Goal: Navigation & Orientation: Find specific page/section

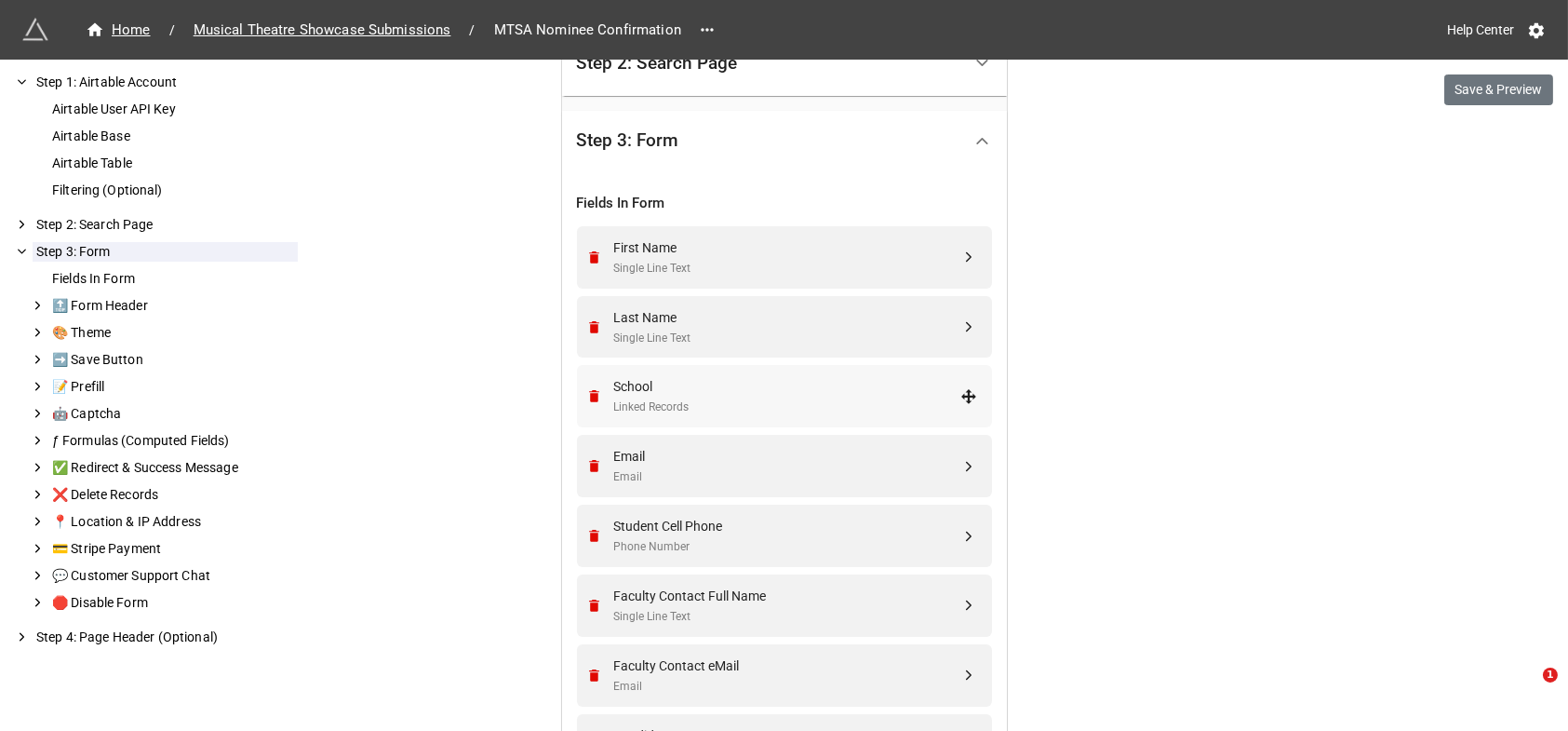
scroll to position [425, 0]
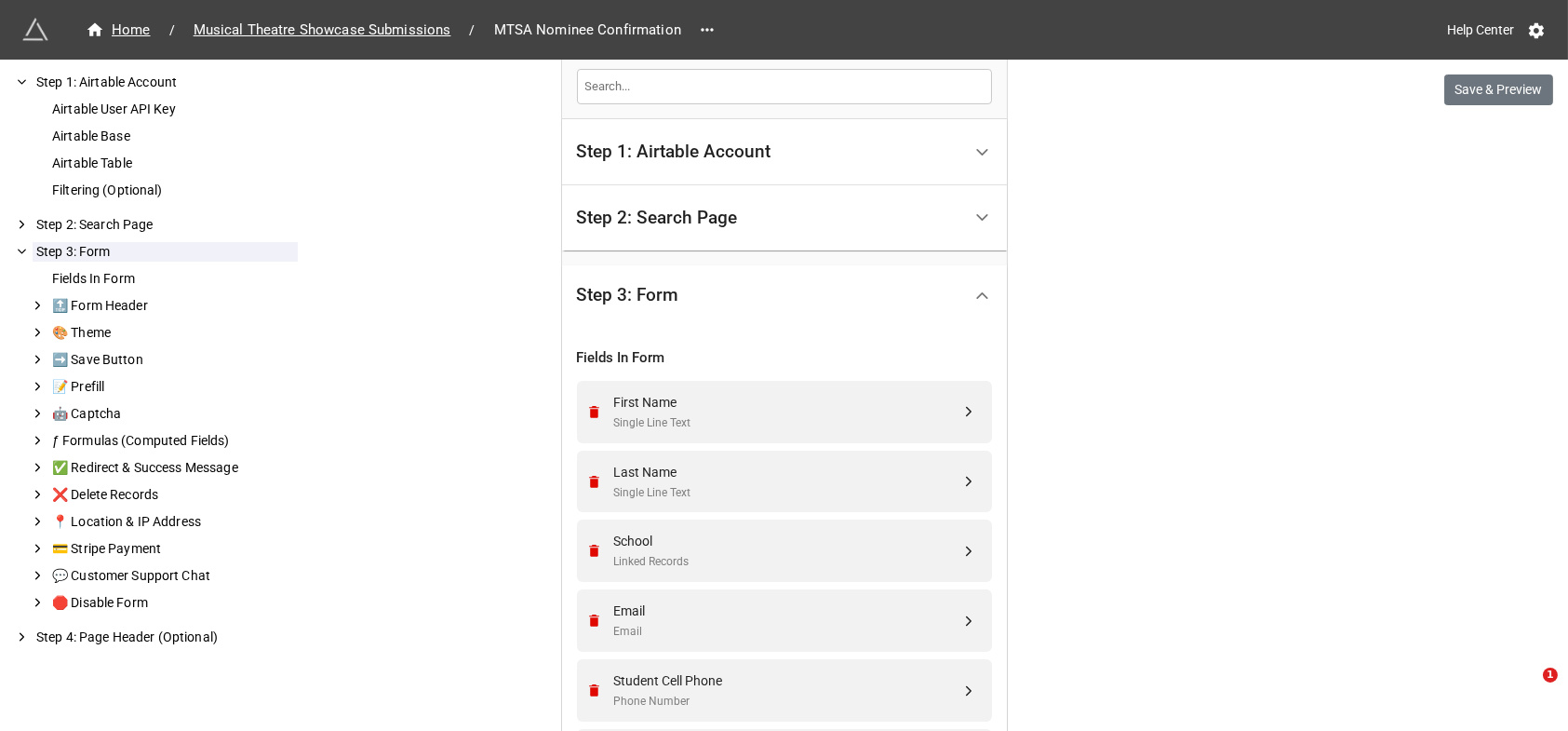
click at [699, 209] on div "Step 2: Search Page" at bounding box center [657, 217] width 161 height 19
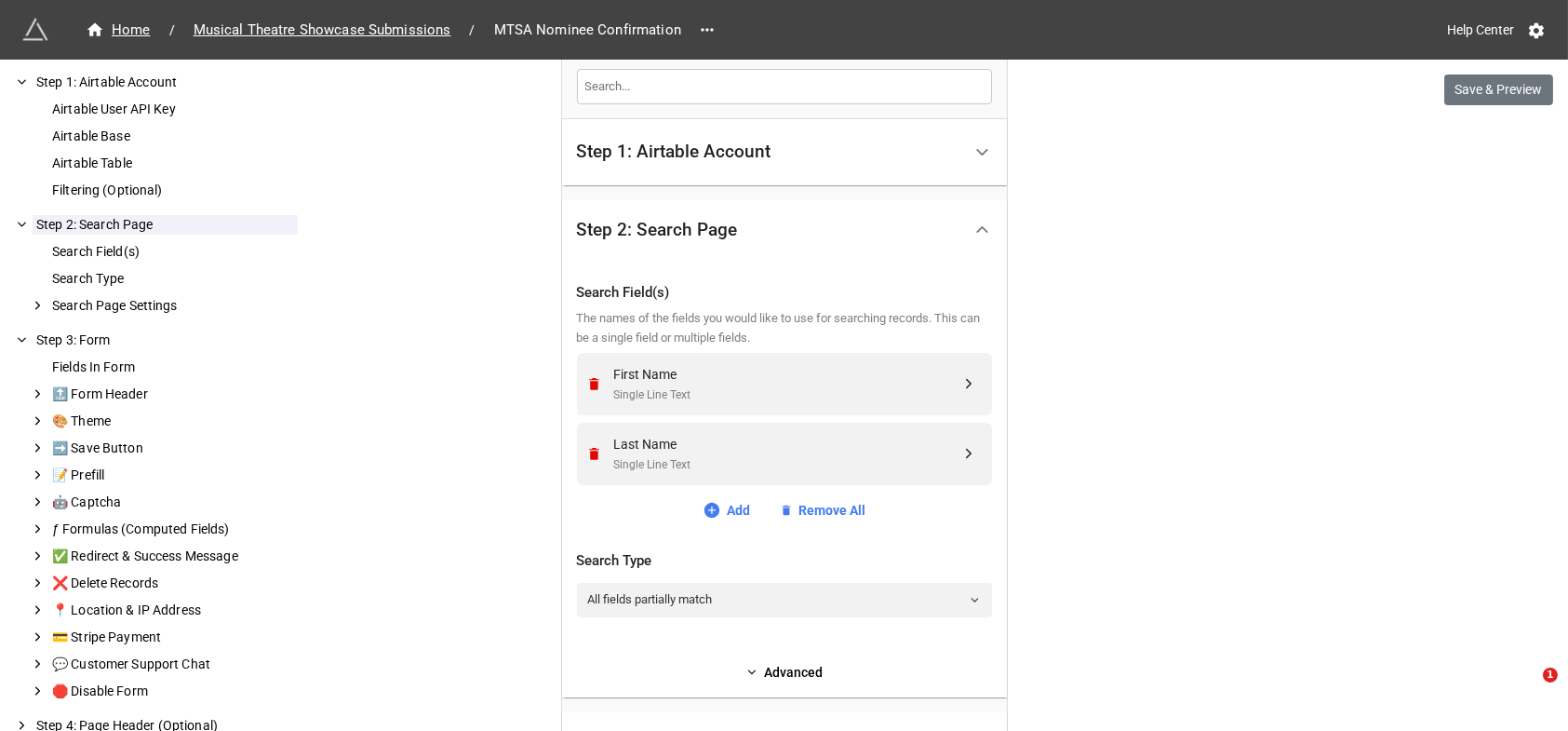
click at [1150, 285] on div "We have released a newer version of this extension with many improvements! It's…" at bounding box center [784, 304] width 1568 height 1459
click at [1176, 253] on div "We have released a newer version of this extension with many improvements! It's…" at bounding box center [784, 304] width 1568 height 1459
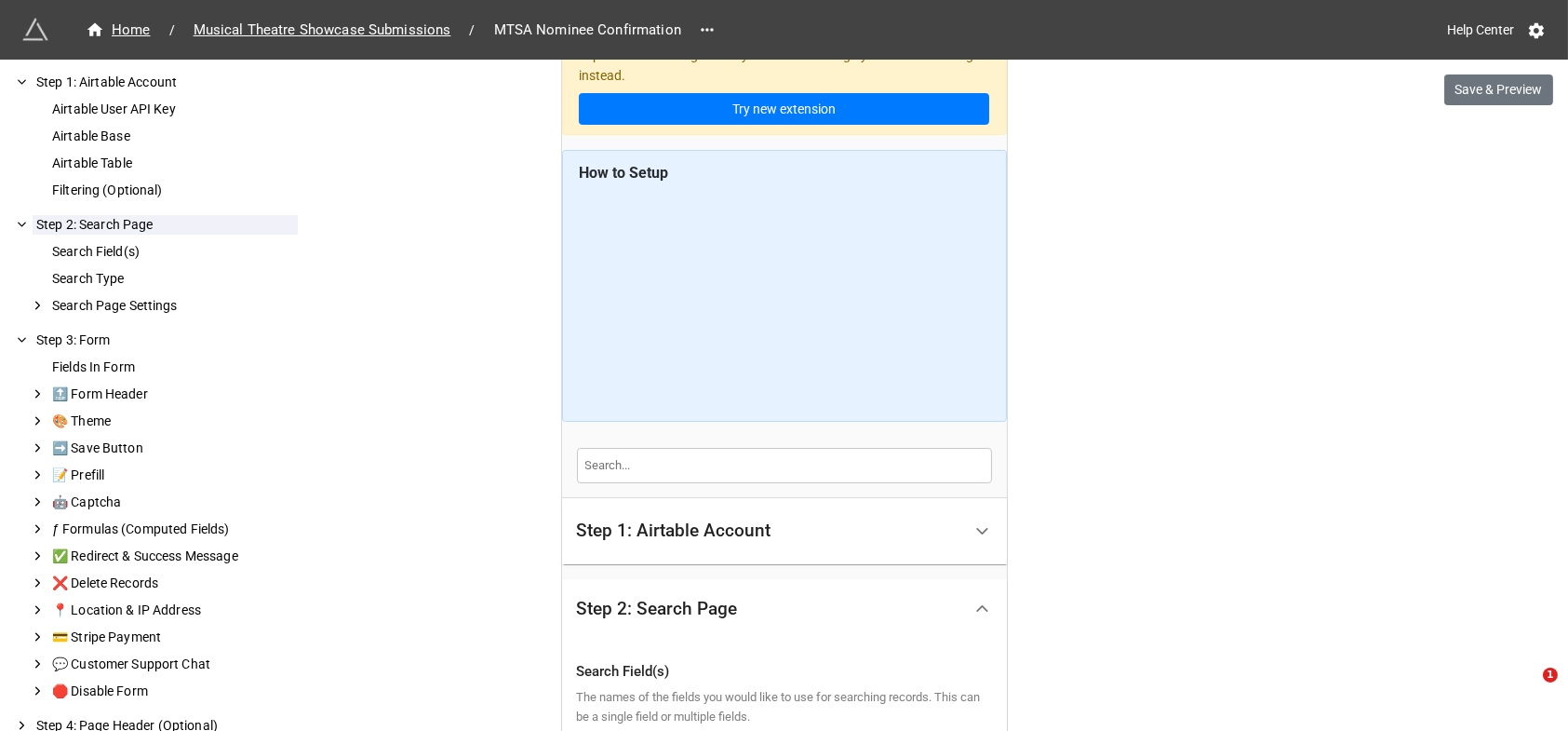
scroll to position [0, 0]
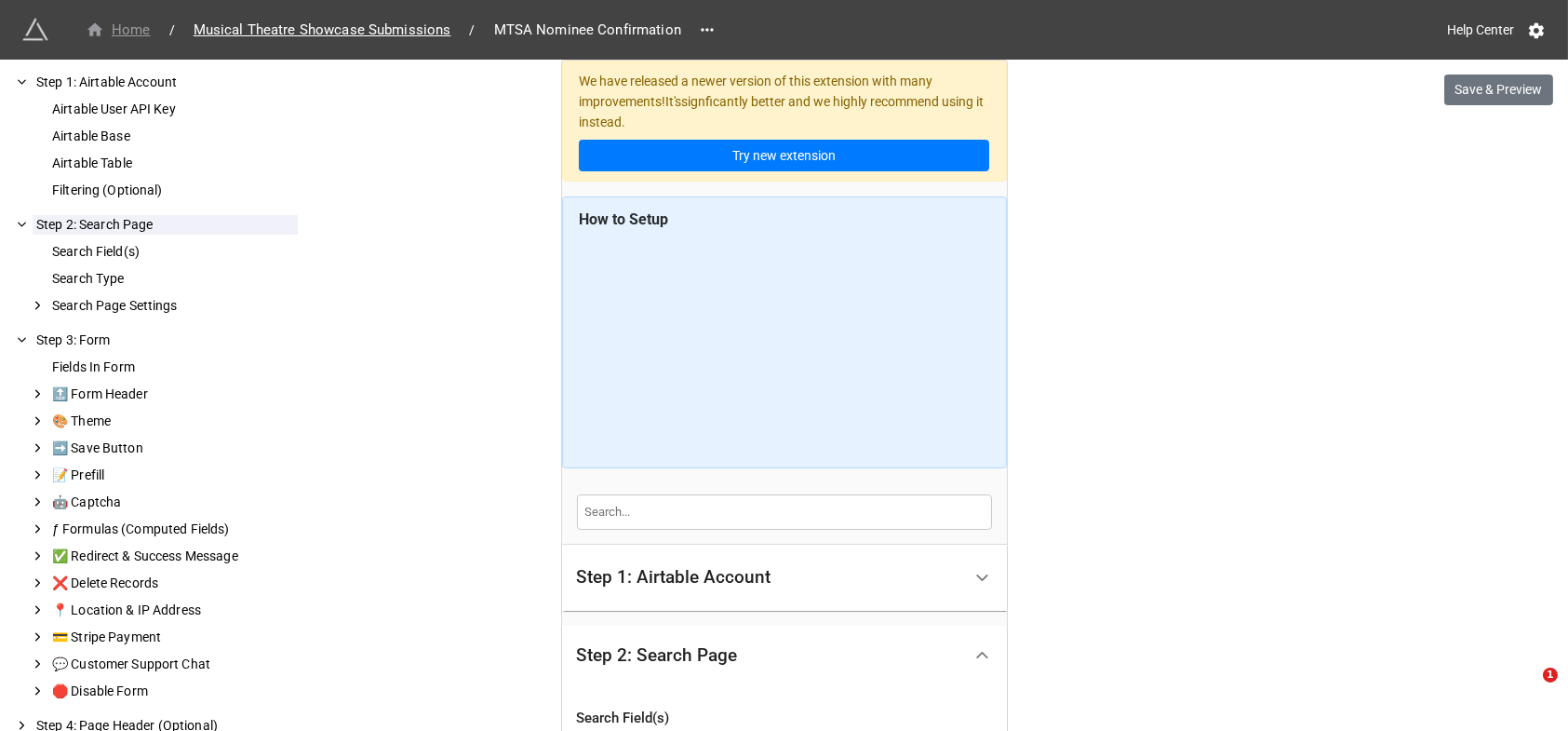
click at [119, 22] on div "Home" at bounding box center [118, 30] width 65 height 21
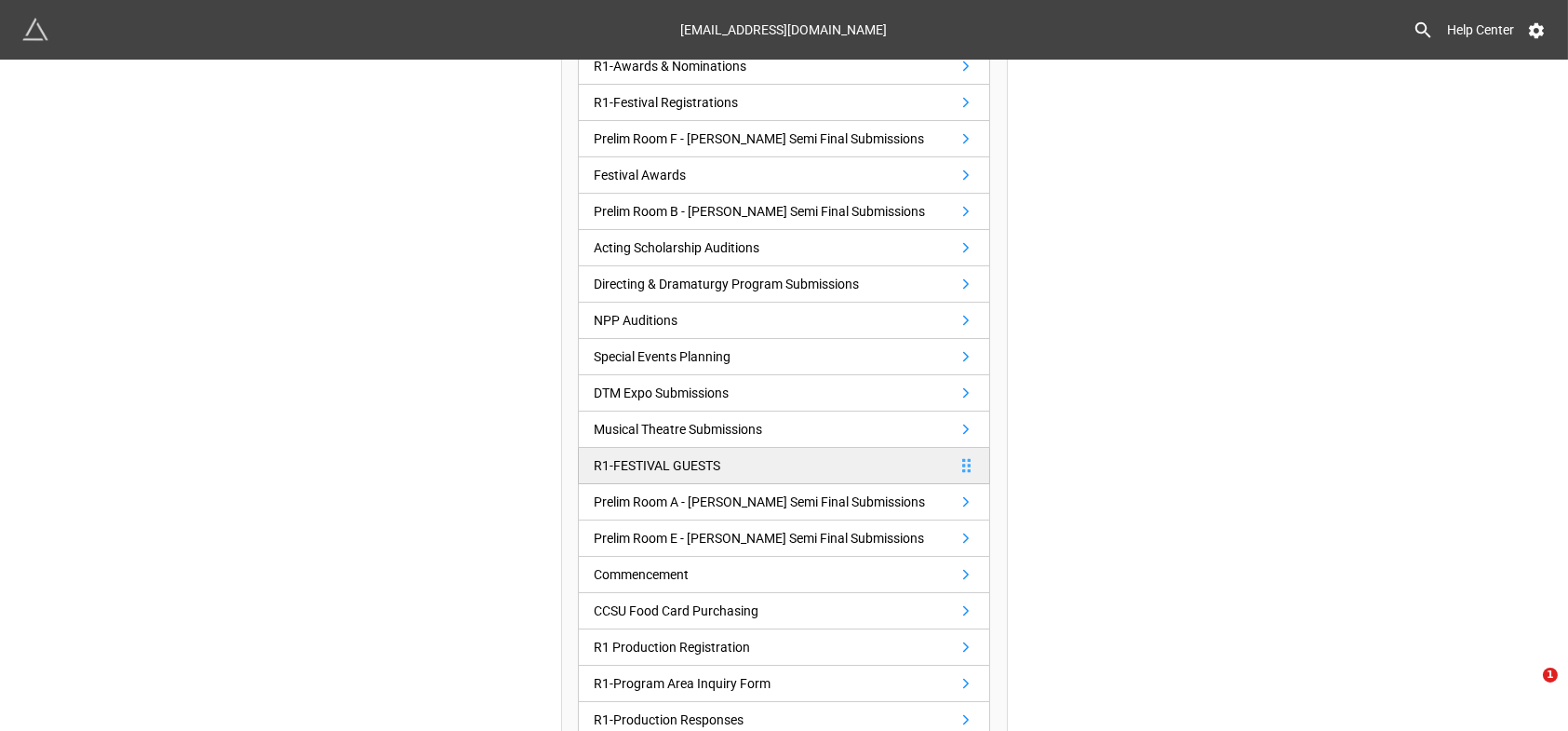
scroll to position [365, 0]
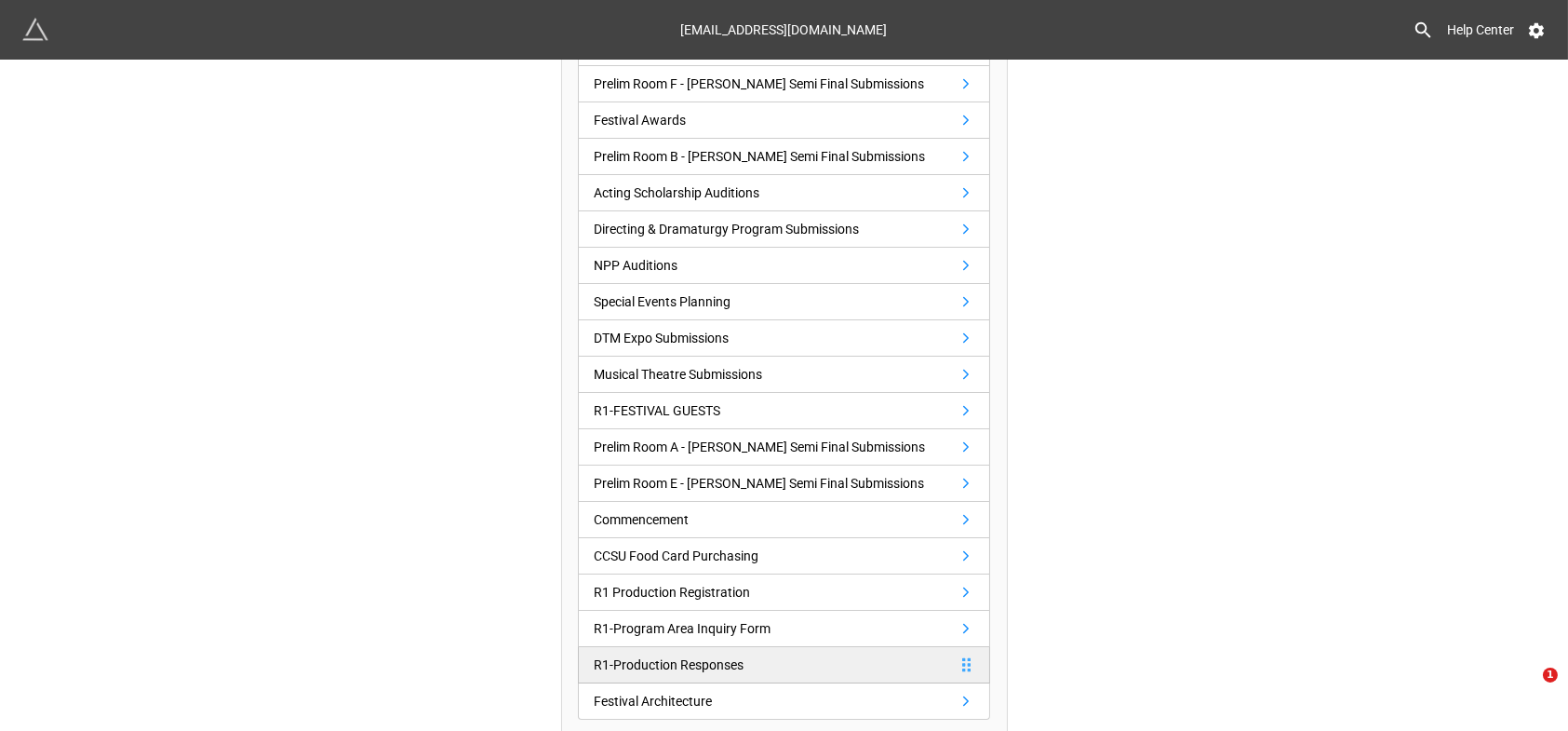
click at [705, 655] on div "R1-Production Responses" at bounding box center [669, 664] width 150 height 20
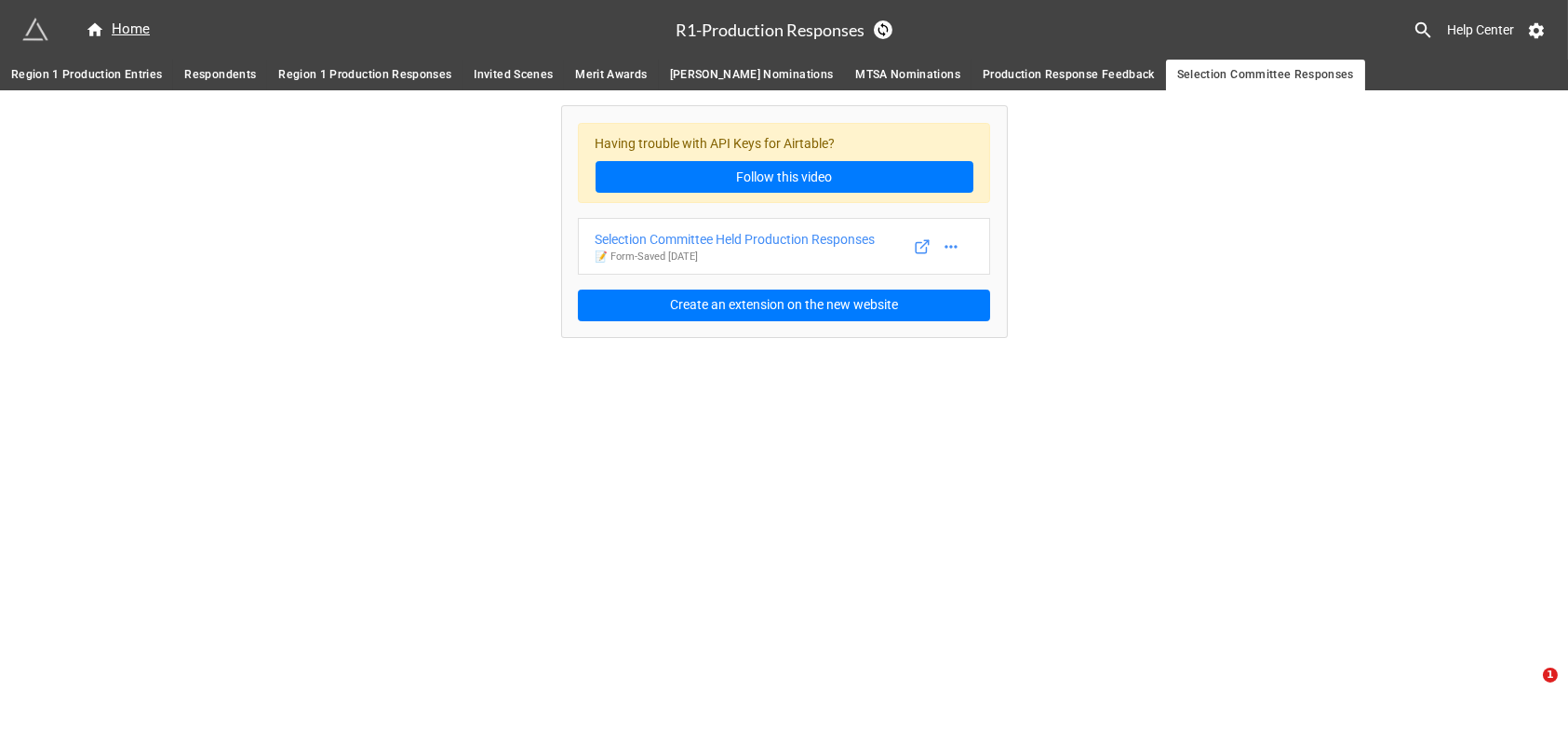
drag, startPoint x: 73, startPoint y: 75, endPoint x: 90, endPoint y: 86, distance: 20.2
click at [73, 76] on span "Region 1 Production Entries" at bounding box center [86, 75] width 151 height 19
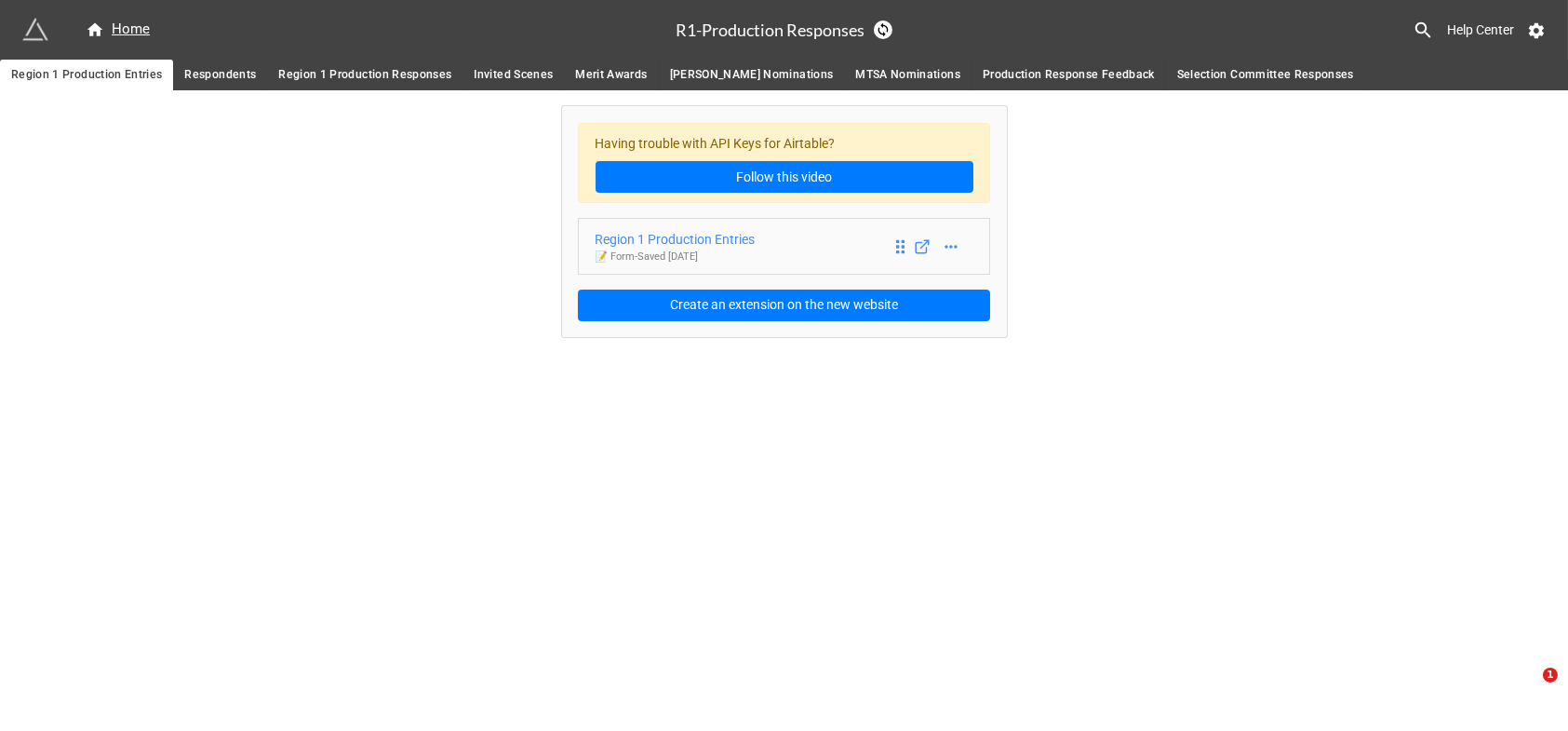
click at [717, 234] on div "Region 1 Production Entries" at bounding box center [675, 239] width 160 height 20
click at [219, 71] on span "Respondents" at bounding box center [220, 75] width 72 height 19
click at [383, 72] on span "Region 1 Production Responses" at bounding box center [365, 75] width 173 height 19
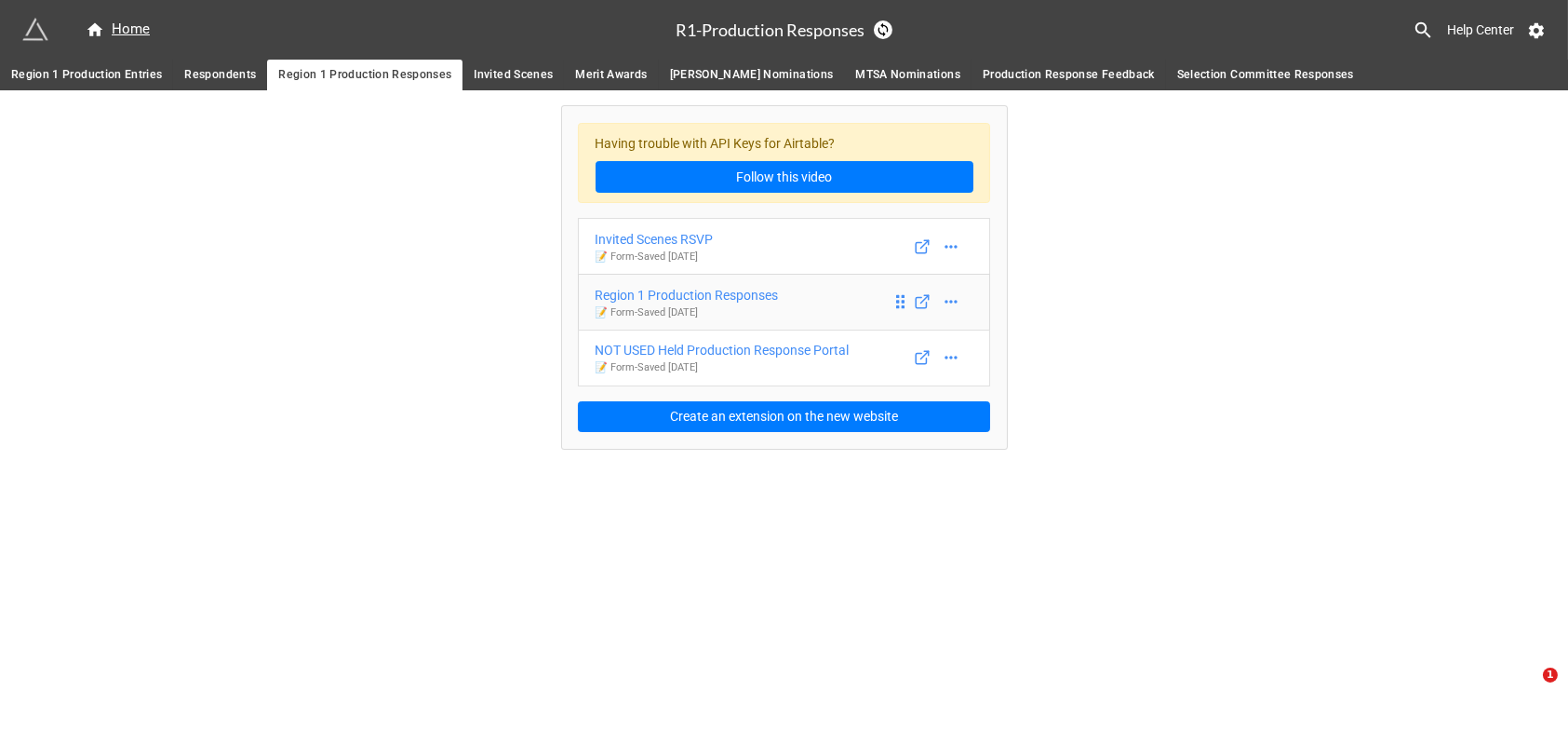
click at [746, 294] on div "Region 1 Production Responses" at bounding box center [687, 294] width 183 height 20
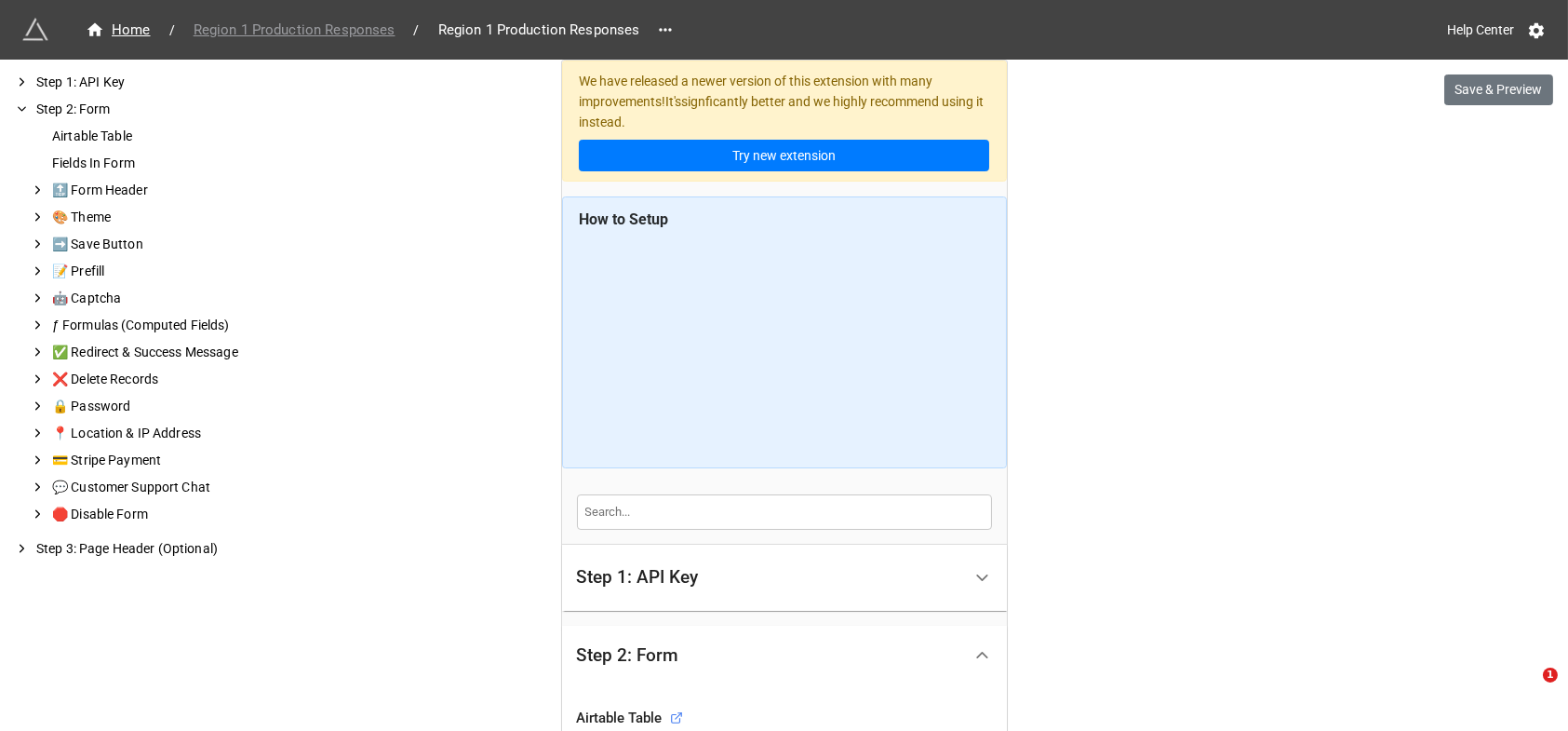
click at [323, 23] on span "Region 1 Production Responses" at bounding box center [294, 30] width 224 height 21
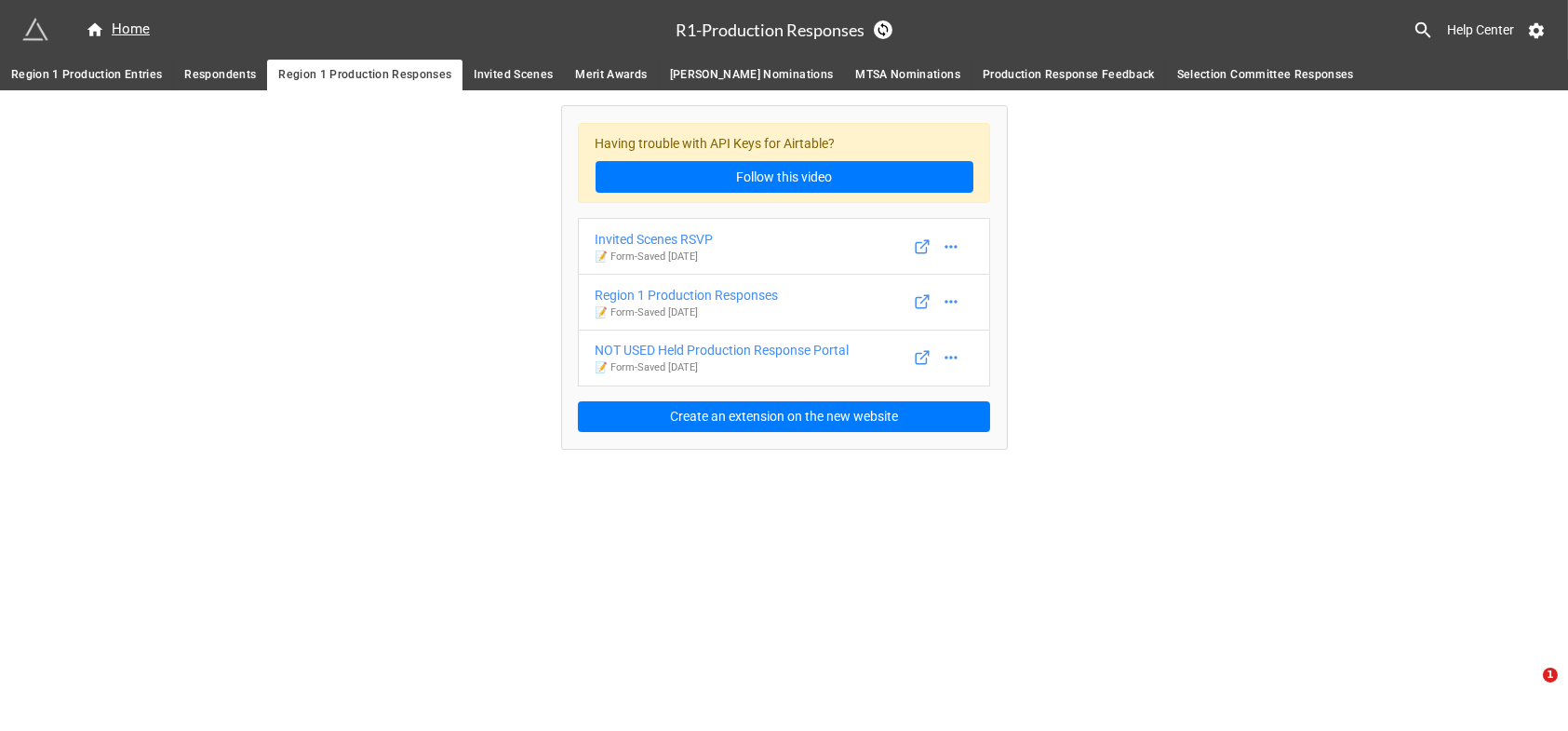
click at [1271, 336] on div "Having trouble with API Keys for Airtable? Follow this video Invited Scenes RSV…" at bounding box center [784, 270] width 1568 height 359
